Goal: Task Accomplishment & Management: Use online tool/utility

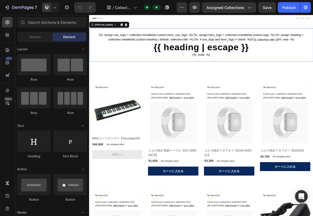
click at [178, 64] on h1 "{{ heading | escape }}" at bounding box center [247, 60] width 317 height 15
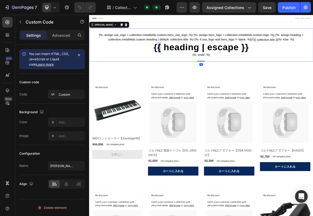
click at [178, 64] on h1 "{{ heading | escape }}" at bounding box center [247, 60] width 317 height 15
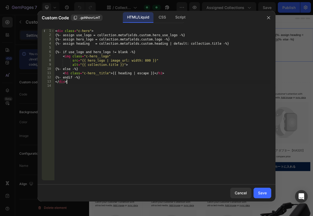
click at [103, 83] on div "< div class = "c-hero" > {%- assign use_logo = collection.metafields.custom.her…" at bounding box center [162, 109] width 217 height 160
type textarea "</div>"
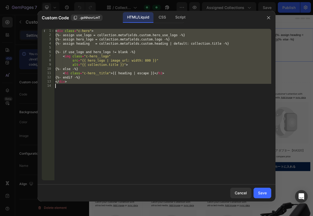
paste textarea
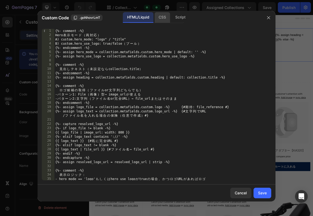
click at [159, 20] on div "CSS" at bounding box center [162, 17] width 16 height 11
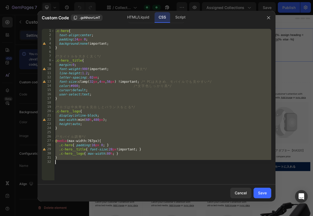
click at [145, 82] on div ".c-hero { text-align : center ; padding : 24 px 0 ; background : none !importan…" at bounding box center [162, 109] width 217 height 160
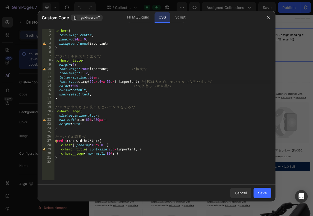
type textarea "}"
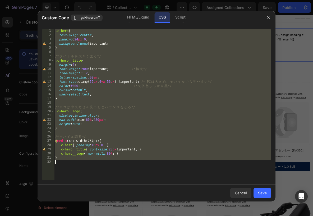
paste textarea
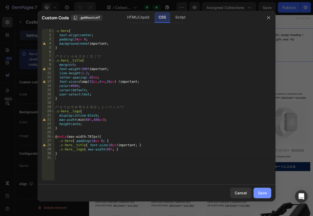
click at [263, 194] on div "Save" at bounding box center [262, 193] width 9 height 6
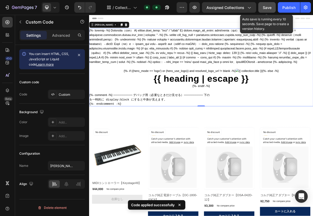
click at [267, 8] on span "Save" at bounding box center [266, 7] width 9 height 4
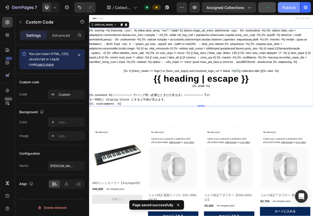
click at [284, 8] on div "Publish" at bounding box center [288, 8] width 13 height 6
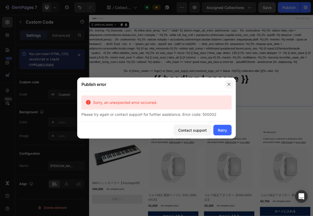
click at [228, 84] on icon "button" at bounding box center [229, 84] width 4 height 4
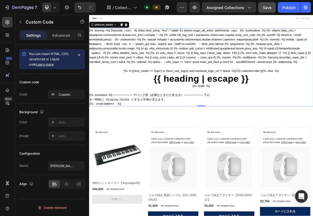
click at [190, 61] on div "{%- if ((hero_mode == 'logo') or (hero_use_logo)) and resolved_logo_url != blan…" at bounding box center [247, 89] width 317 height 110
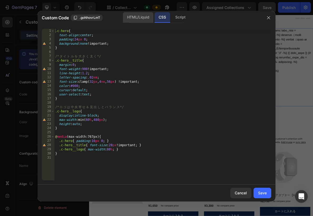
click at [133, 15] on div "HTML/Liquid" at bounding box center [138, 17] width 30 height 11
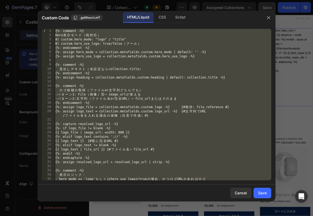
click at [119, 77] on div "{%- comment -%} Hero 表 示 モ ー ド （ 両 対 応 ） A) custom.hero_mode: "logo" / "title" …" at bounding box center [162, 109] width 217 height 160
type textarea "{%- assign heading = collection.metafields.custom.heading | default: collection…"
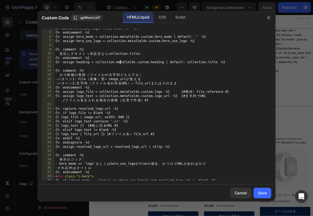
scroll to position [94, 0]
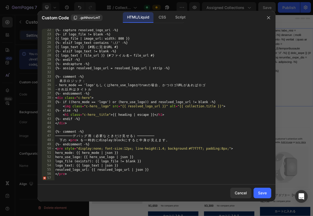
click at [99, 177] on div "{%- capture resolved_logo_url -%} {%- if logo_file != blank -%} {{ logo_file | …" at bounding box center [162, 108] width 217 height 160
click at [174, 163] on div "{%- capture resolved_logo_url -%} {%- if logo_file != blank -%} {{ logo_file | …" at bounding box center [162, 108] width 217 height 160
click at [107, 49] on div "{%- capture resolved_logo_url -%} {%- if logo_file != blank -%} {{ logo_file | …" at bounding box center [162, 108] width 217 height 160
type textarea "</pre>"
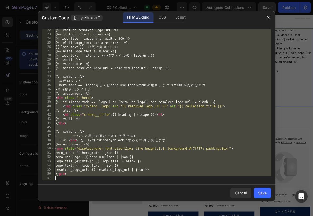
paste textarea
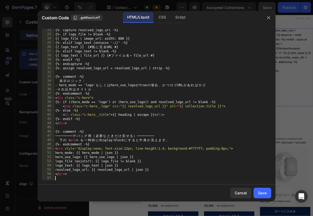
click at [107, 89] on div "{%- capture resolved_logo_url -%} {%- if logo_file != blank -%} {{ logo_file | …" at bounding box center [162, 108] width 217 height 160
type textarea "- それ以外はタイトル"
click at [261, 193] on div "Save" at bounding box center [262, 193] width 9 height 6
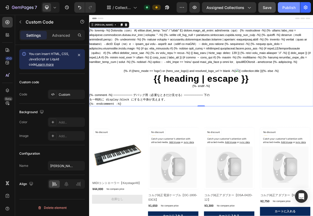
click at [288, 6] on div "Publish" at bounding box center [288, 8] width 13 height 6
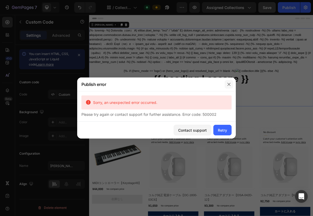
click at [227, 83] on icon "button" at bounding box center [228, 84] width 3 height 3
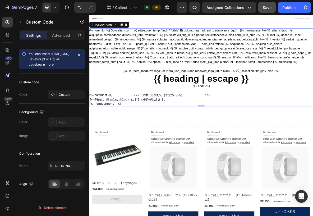
click at [231, 77] on div "{%- if ((hero_mode == 'logo') or (hero_use_logo)) and resolved_logo_url != blan…" at bounding box center [247, 89] width 317 height 110
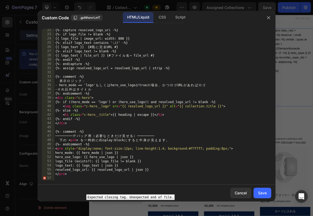
click at [45, 179] on div "57" at bounding box center [48, 178] width 13 height 4
click at [117, 97] on div "{%- capture resolved_logo_url -%} {%- if logo_file != blank -%} {{ logo_file | …" at bounding box center [162, 108] width 217 height 160
type textarea "</pre>"
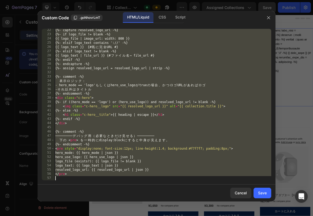
paste textarea
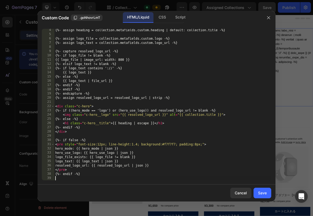
scroll to position [13, 0]
click at [258, 194] on div "Save" at bounding box center [262, 193] width 9 height 6
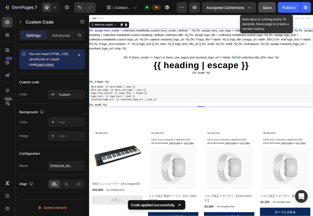
click at [266, 8] on span "Save" at bounding box center [266, 7] width 9 height 4
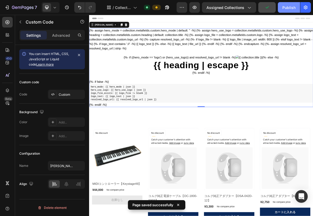
click at [285, 8] on div "Publish" at bounding box center [288, 8] width 13 height 6
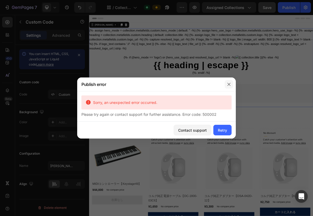
click at [228, 84] on icon "button" at bounding box center [229, 84] width 4 height 4
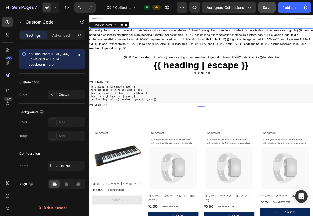
click at [211, 59] on div "{%- assign hero_mode = collection.metafields.custom.hero_mode | default: '' -%}…" at bounding box center [247, 89] width 317 height 111
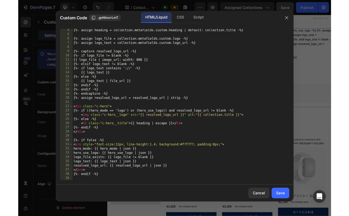
scroll to position [0, 0]
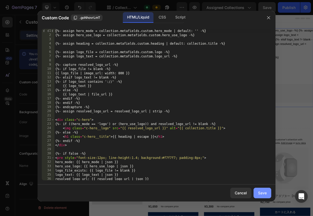
click at [261, 193] on div "Save" at bounding box center [262, 193] width 9 height 6
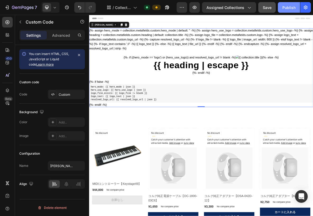
click at [284, 8] on div "Publish" at bounding box center [288, 8] width 13 height 6
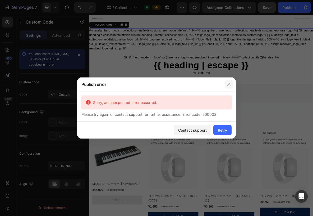
click at [228, 84] on icon "button" at bounding box center [228, 84] width 3 height 3
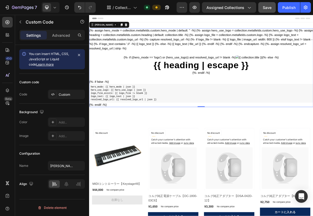
click at [179, 50] on div "{%- assign hero_mode = collection.metafields.custom.hero_mode | default: '' -%}…" at bounding box center [247, 89] width 317 height 111
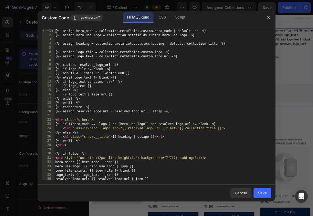
click at [132, 63] on div "{%- assign hero_mode = collection.metafields.custom.hero_mode | default: '' -%}…" at bounding box center [162, 109] width 217 height 160
type textarea "{%- endif -%}"
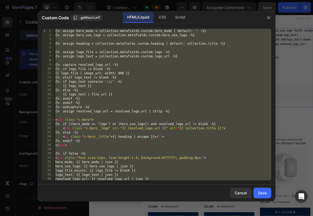
paste textarea
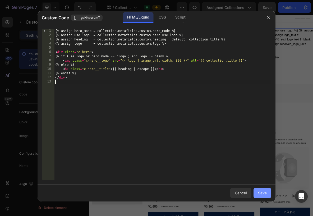
click at [258, 192] on div "Save" at bounding box center [262, 193] width 9 height 6
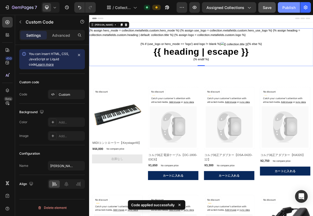
click at [285, 7] on div "Publish" at bounding box center [288, 8] width 13 height 6
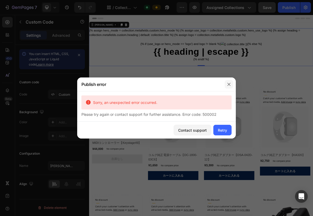
click at [228, 83] on icon "button" at bounding box center [229, 84] width 4 height 4
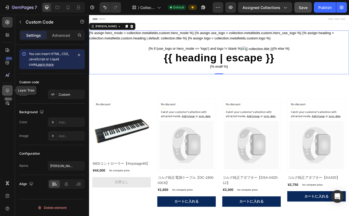
click at [6, 87] on div at bounding box center [7, 90] width 11 height 11
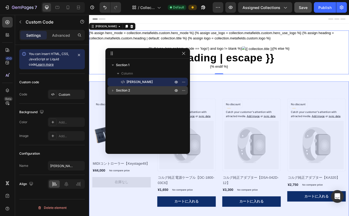
click at [112, 92] on icon "button" at bounding box center [112, 90] width 5 height 5
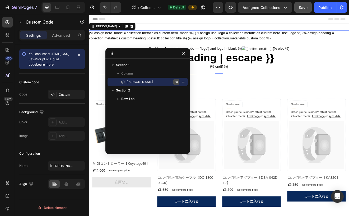
click at [177, 82] on icon "button" at bounding box center [176, 82] width 4 height 4
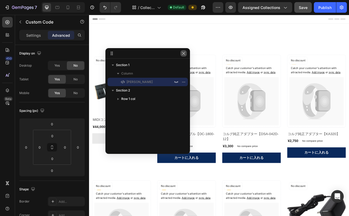
click at [183, 54] on icon "button" at bounding box center [183, 53] width 4 height 4
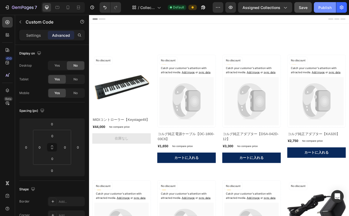
click at [312, 8] on div "Publish" at bounding box center [324, 8] width 13 height 6
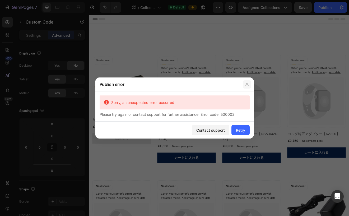
click at [247, 83] on icon "button" at bounding box center [247, 84] width 4 height 4
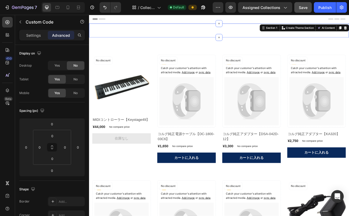
click at [173, 39] on div "{% assign hero_mode = collection.metafields.custom.hero_mode %} {% assign use_l…" at bounding box center [247, 34] width 317 height 17
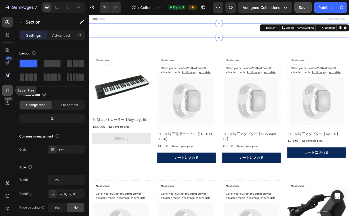
click at [7, 90] on icon at bounding box center [7, 90] width 5 height 5
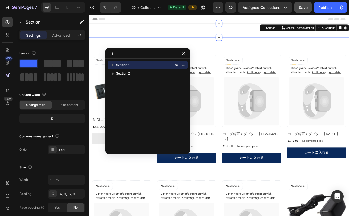
click at [114, 64] on icon "button" at bounding box center [112, 64] width 5 height 5
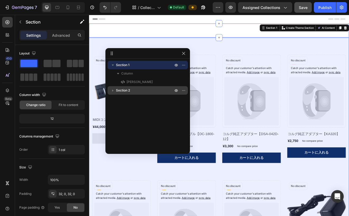
click at [113, 91] on icon "button" at bounding box center [112, 90] width 5 height 5
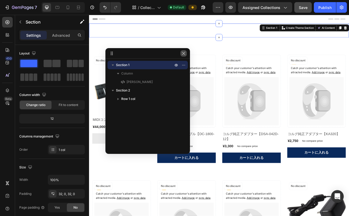
click at [182, 53] on icon "button" at bounding box center [183, 53] width 4 height 4
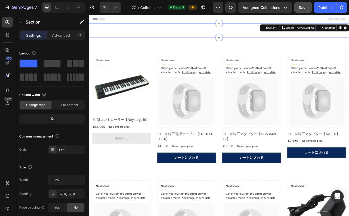
click at [197, 36] on div "{% assign hero_mode = collection.metafields.custom.hero_mode %} {% assign use_l…" at bounding box center [247, 34] width 317 height 17
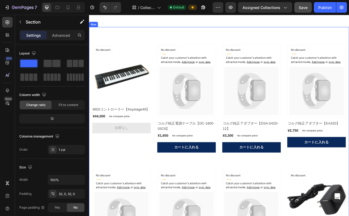
scroll to position [11, 0]
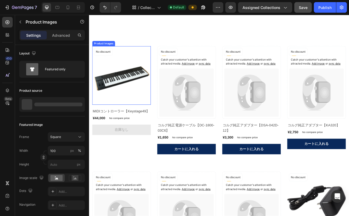
click at [142, 114] on img at bounding box center [128, 88] width 71 height 71
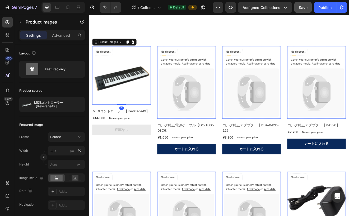
click at [132, 97] on img at bounding box center [128, 88] width 71 height 71
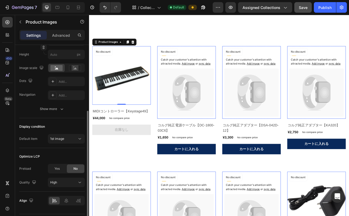
scroll to position [109, 0]
click at [53, 111] on div "Show more" at bounding box center [52, 109] width 25 height 5
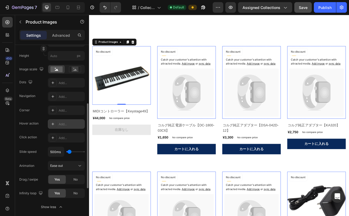
scroll to position [90, 0]
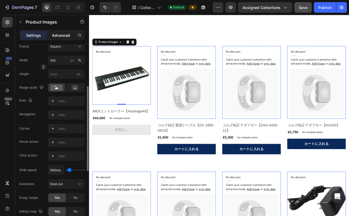
click at [59, 37] on p "Advanced" at bounding box center [61, 35] width 18 height 6
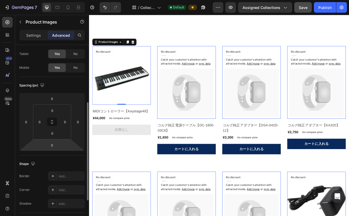
scroll to position [0, 0]
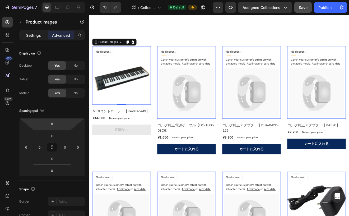
click at [33, 38] on div "Settings" at bounding box center [33, 35] width 26 height 8
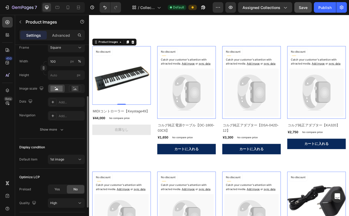
scroll to position [90, 0]
click at [43, 130] on div "Show more" at bounding box center [52, 128] width 25 height 5
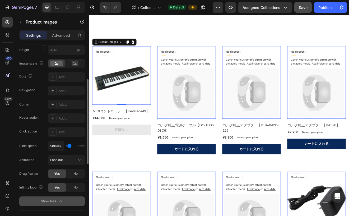
scroll to position [115, 0]
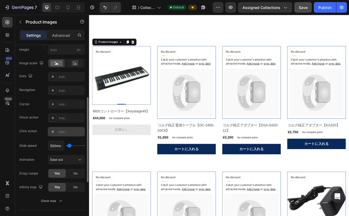
click at [55, 132] on div at bounding box center [52, 131] width 7 height 7
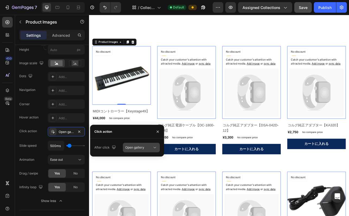
click at [154, 147] on icon at bounding box center [154, 147] width 5 height 5
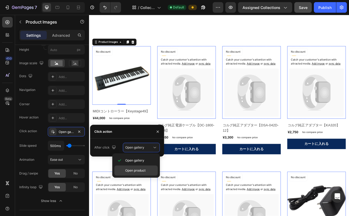
click at [145, 169] on span "Open product" at bounding box center [135, 170] width 20 height 5
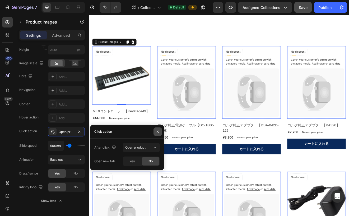
click at [157, 133] on icon "button" at bounding box center [157, 131] width 4 height 4
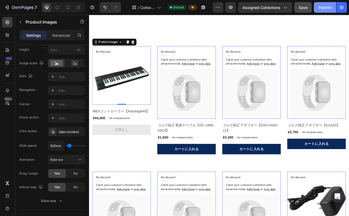
click at [312, 7] on div "Publish" at bounding box center [324, 8] width 13 height 6
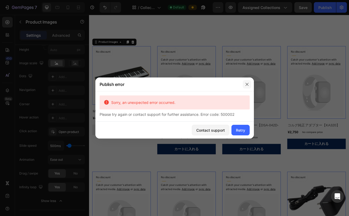
click at [244, 85] on button "button" at bounding box center [247, 84] width 8 height 8
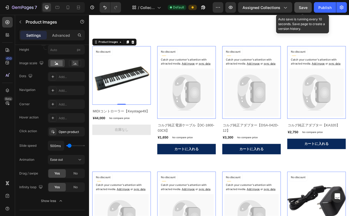
click at [300, 8] on span "Save" at bounding box center [303, 7] width 9 height 4
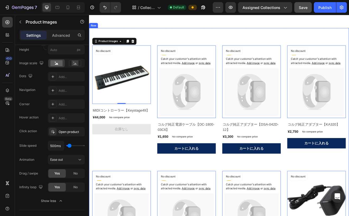
scroll to position [0, 0]
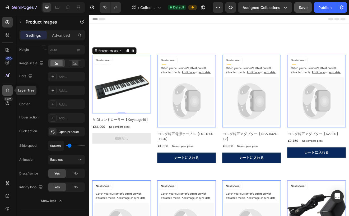
click at [7, 90] on icon at bounding box center [7, 90] width 3 height 4
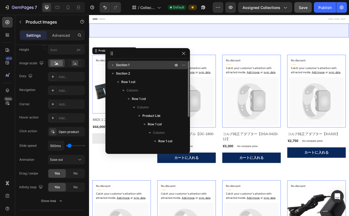
click at [115, 64] on icon "button" at bounding box center [112, 64] width 5 height 5
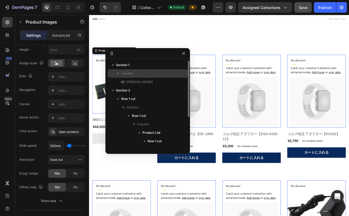
click at [136, 74] on p "Column" at bounding box center [147, 73] width 53 height 5
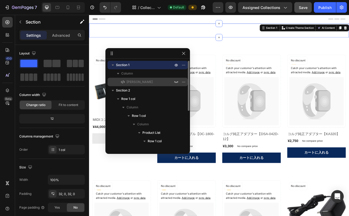
click at [134, 79] on p "[PERSON_NAME]" at bounding box center [144, 81] width 48 height 5
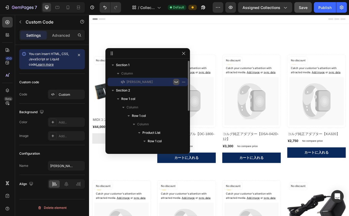
click at [175, 81] on icon "button" at bounding box center [176, 82] width 4 height 4
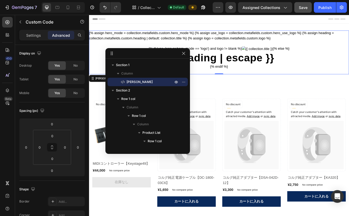
click at [186, 38] on div "{% assign hero_mode = collection.metafields.custom.hero_mode %} {% assign use_l…" at bounding box center [247, 60] width 317 height 53
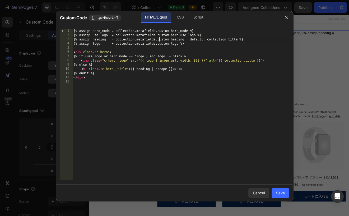
click at [159, 40] on div "{% assign hero_mode = collection.metafields.custom.hero_mode %} {% assign use_l…" at bounding box center [180, 109] width 217 height 160
type textarea "</div>"
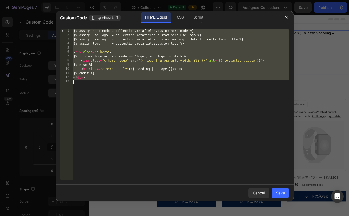
paste textarea
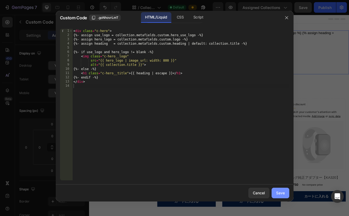
click at [279, 190] on div "Save" at bounding box center [280, 193] width 9 height 6
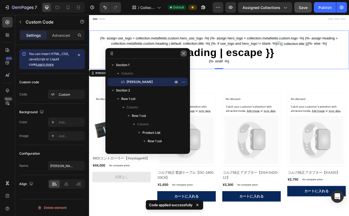
click at [184, 53] on icon "button" at bounding box center [183, 53] width 3 height 3
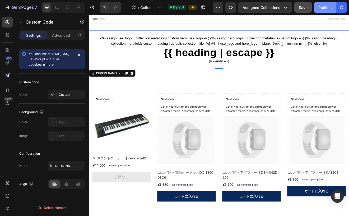
click at [312, 7] on div "Publish" at bounding box center [324, 8] width 13 height 6
click at [188, 50] on div "{%- assign use_logo = collection.metafields.custom.hero_use_logo -%} {%- assign…" at bounding box center [247, 57] width 317 height 47
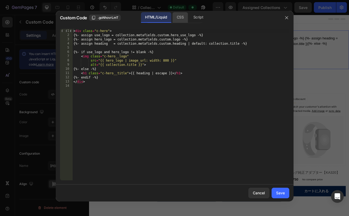
click at [181, 20] on div "CSS" at bounding box center [180, 17] width 16 height 11
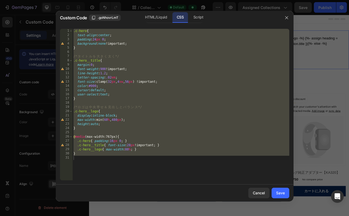
click at [146, 93] on div ".c-hero { text-align : center ; padding : 24 px 0 ; background : none !importan…" at bounding box center [180, 109] width 217 height 160
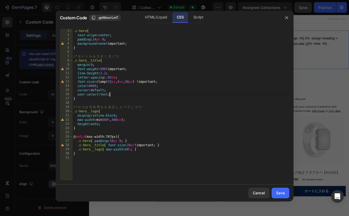
type textarea "}"
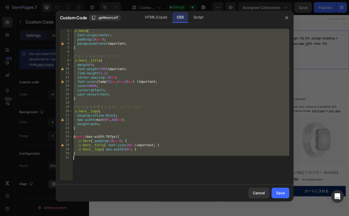
paste textarea
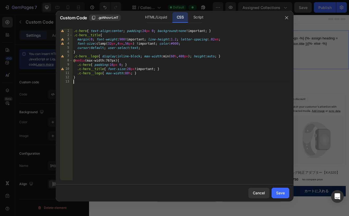
type textarea "}"
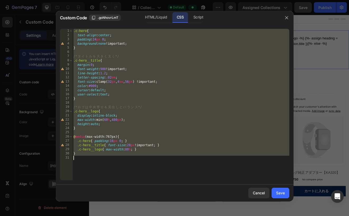
paste textarea
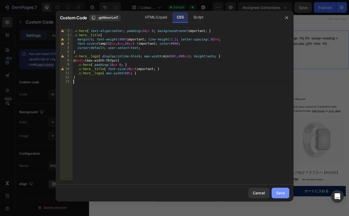
click at [276, 193] on div "Save" at bounding box center [280, 193] width 9 height 6
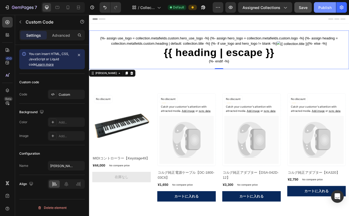
click at [312, 7] on div "Publish" at bounding box center [324, 8] width 13 height 6
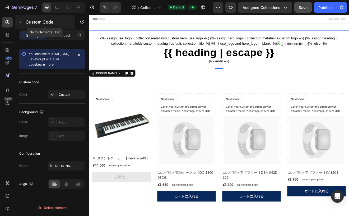
click at [21, 22] on icon "button" at bounding box center [20, 22] width 4 height 4
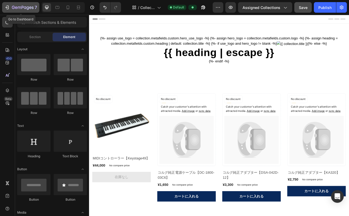
click at [10, 10] on div "7" at bounding box center [20, 7] width 32 height 6
